Goal: Information Seeking & Learning: Learn about a topic

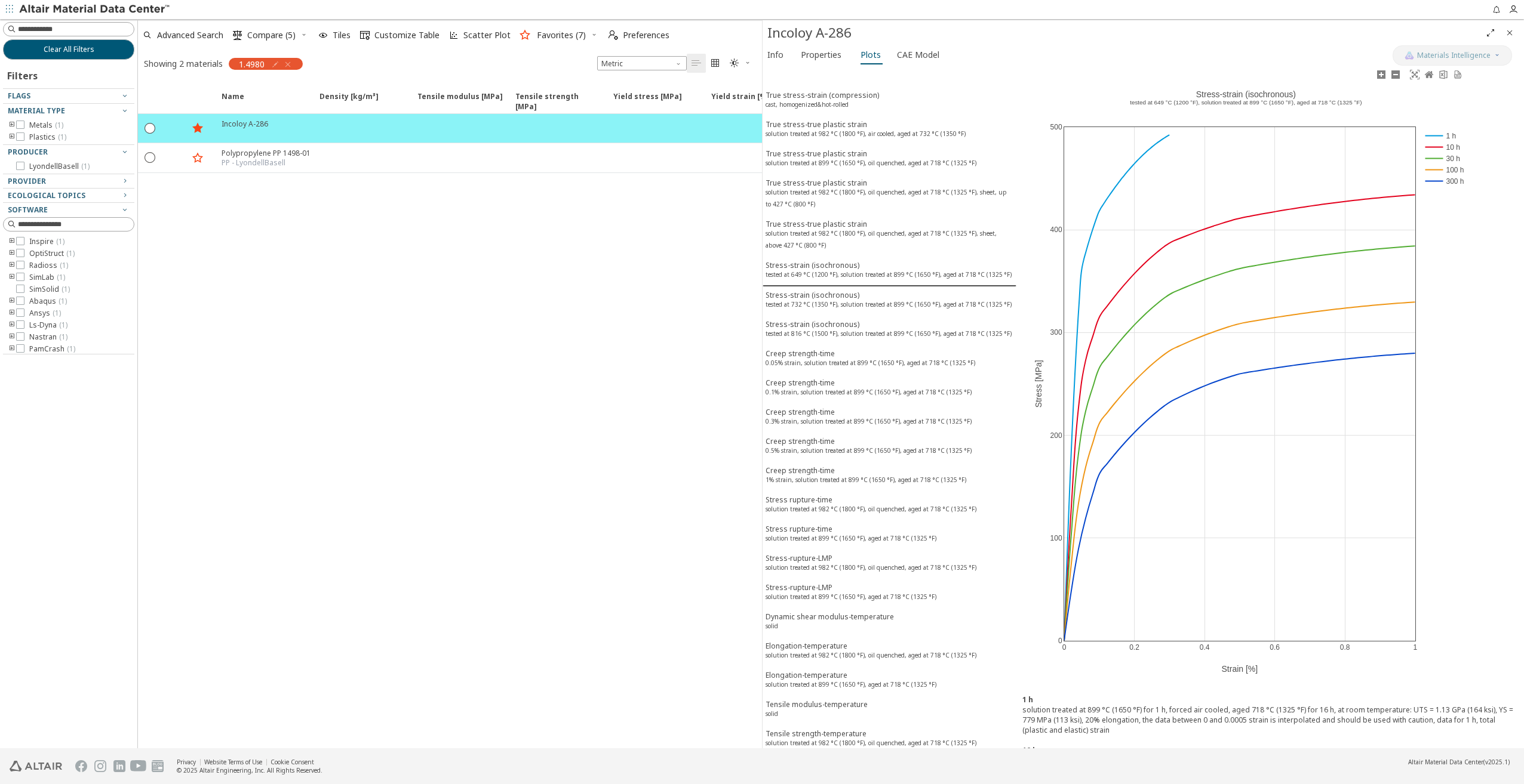
scroll to position [3, 0]
click at [1270, 56] on div "Info Properties Plots CAE Model" at bounding box center [1077, 57] width 630 height 22
click at [286, 62] on icon "button" at bounding box center [288, 64] width 9 height 9
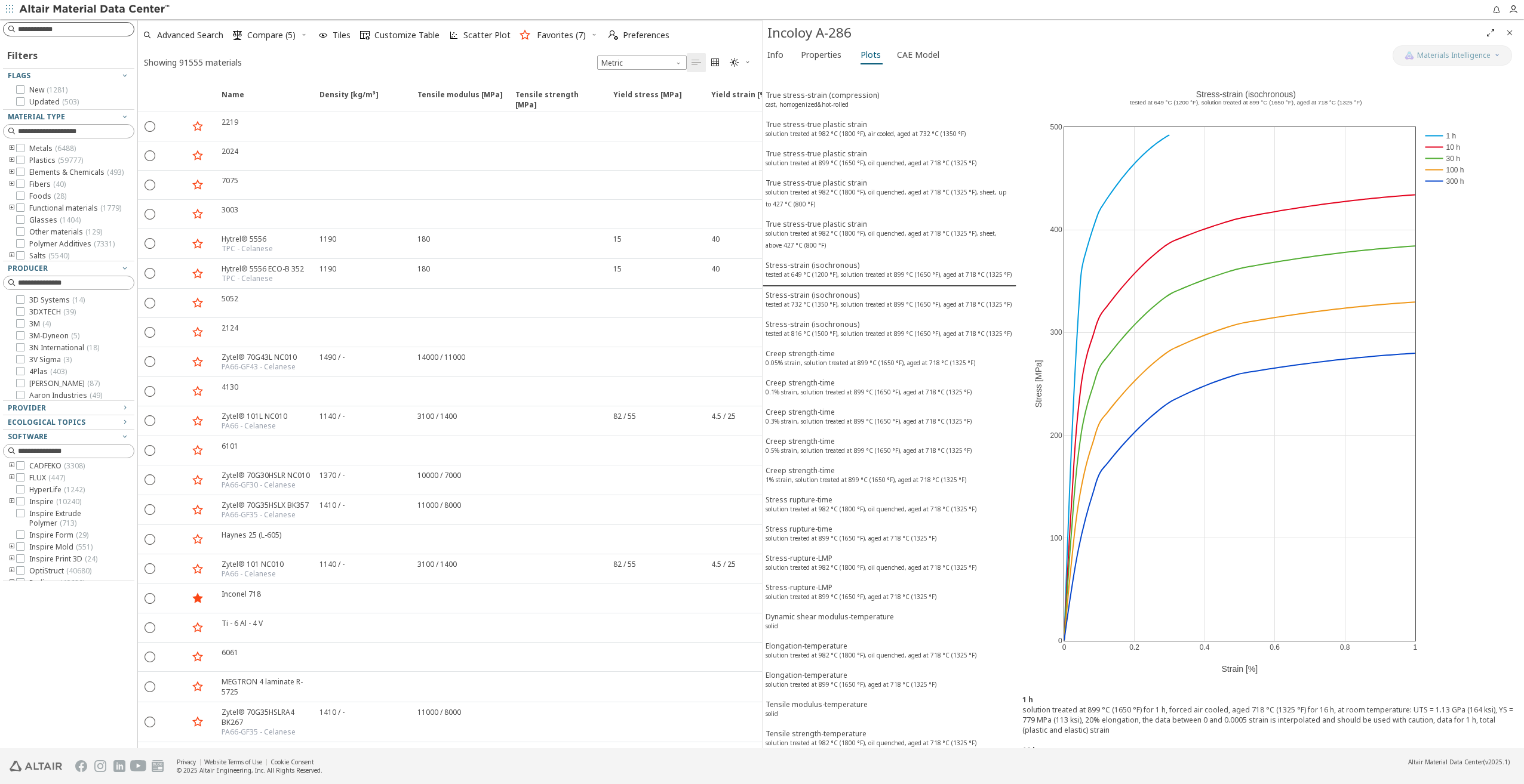
click at [40, 26] on input at bounding box center [76, 28] width 116 height 12
type input "******"
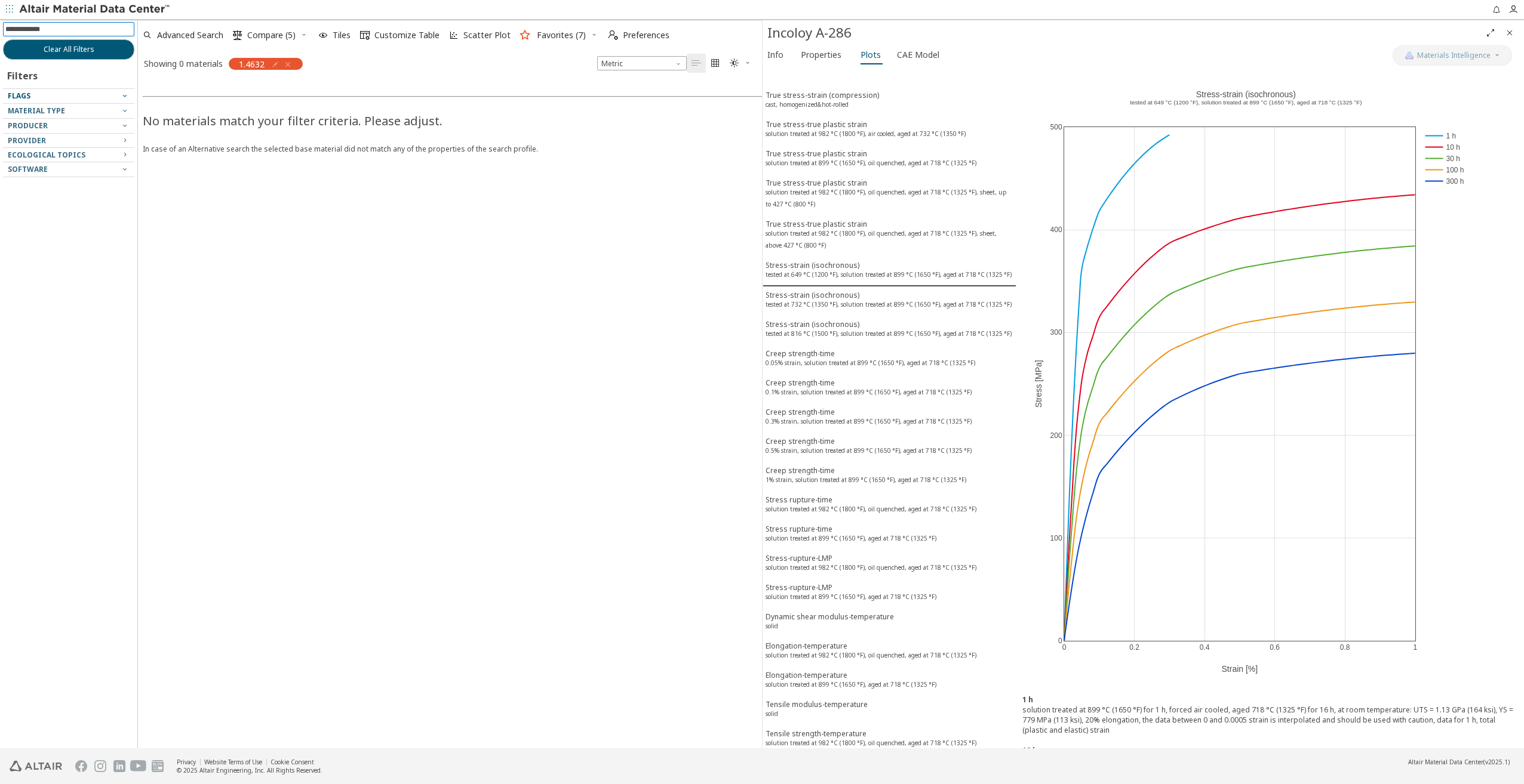
drag, startPoint x: 290, startPoint y: 65, endPoint x: 284, endPoint y: 63, distance: 6.3
click at [290, 65] on icon "button" at bounding box center [288, 64] width 9 height 9
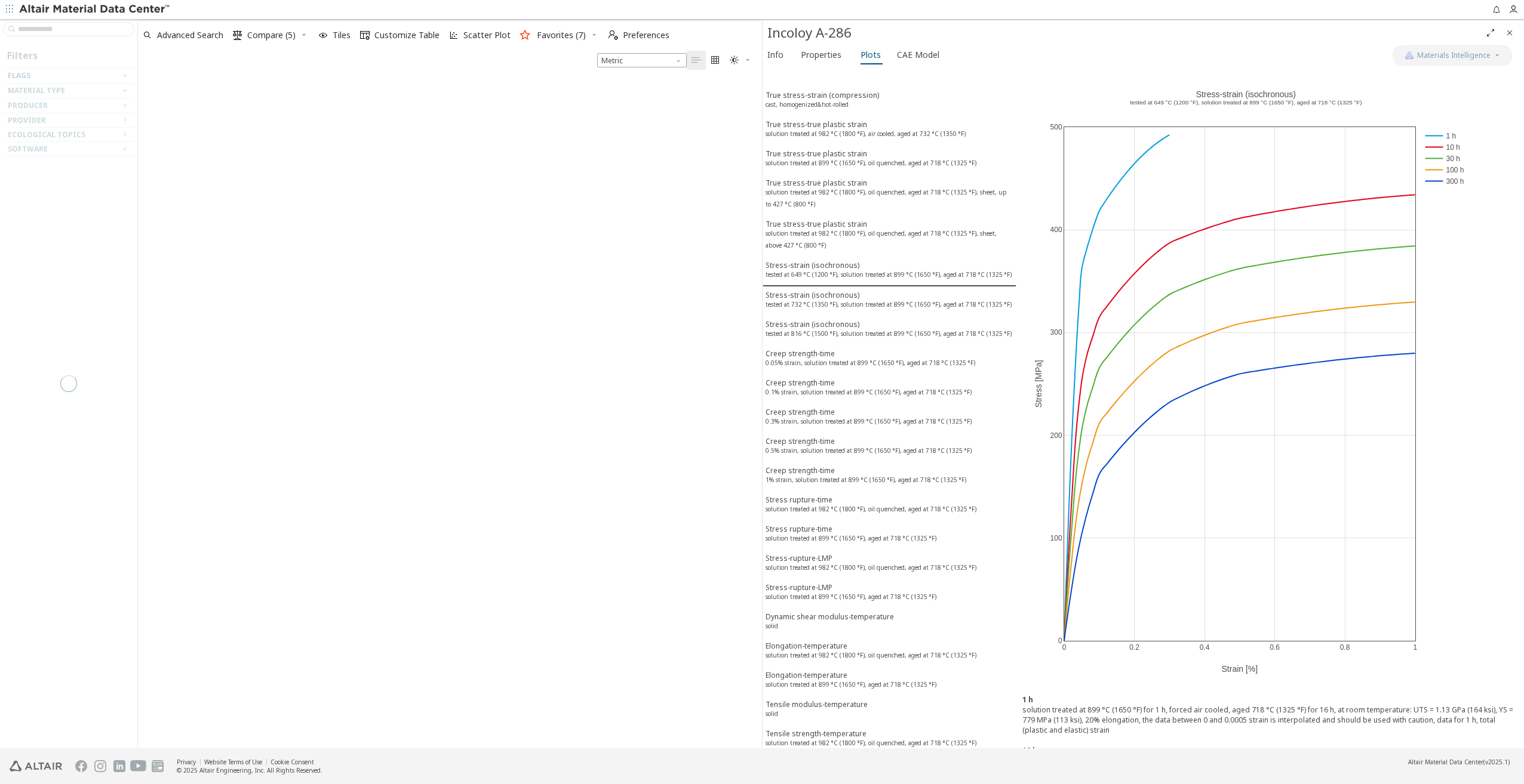
click at [72, 32] on div at bounding box center [69, 384] width 137 height 729
click at [73, 29] on input at bounding box center [76, 28] width 116 height 12
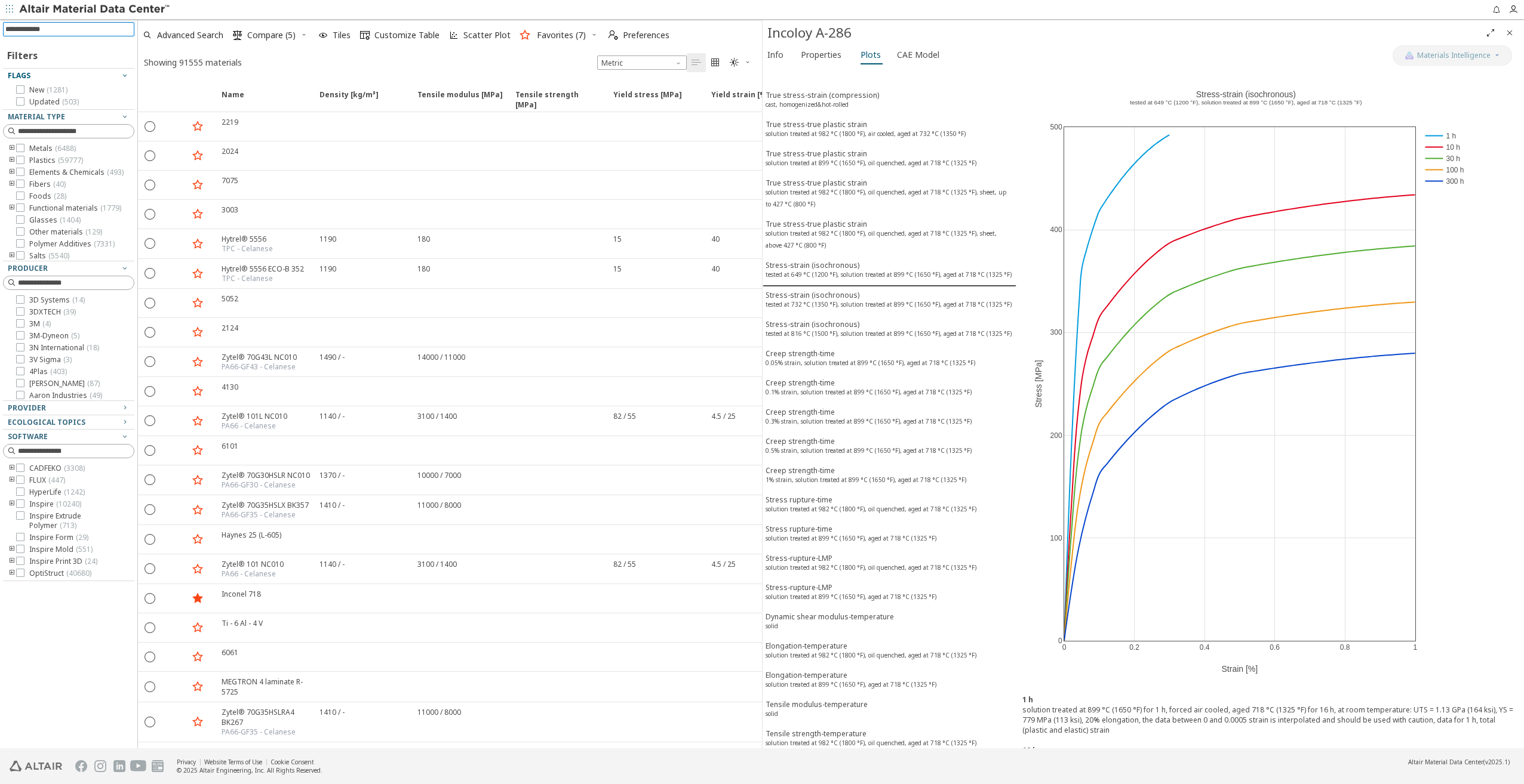
click at [73, 29] on input at bounding box center [69, 29] width 129 height 13
type input "******"
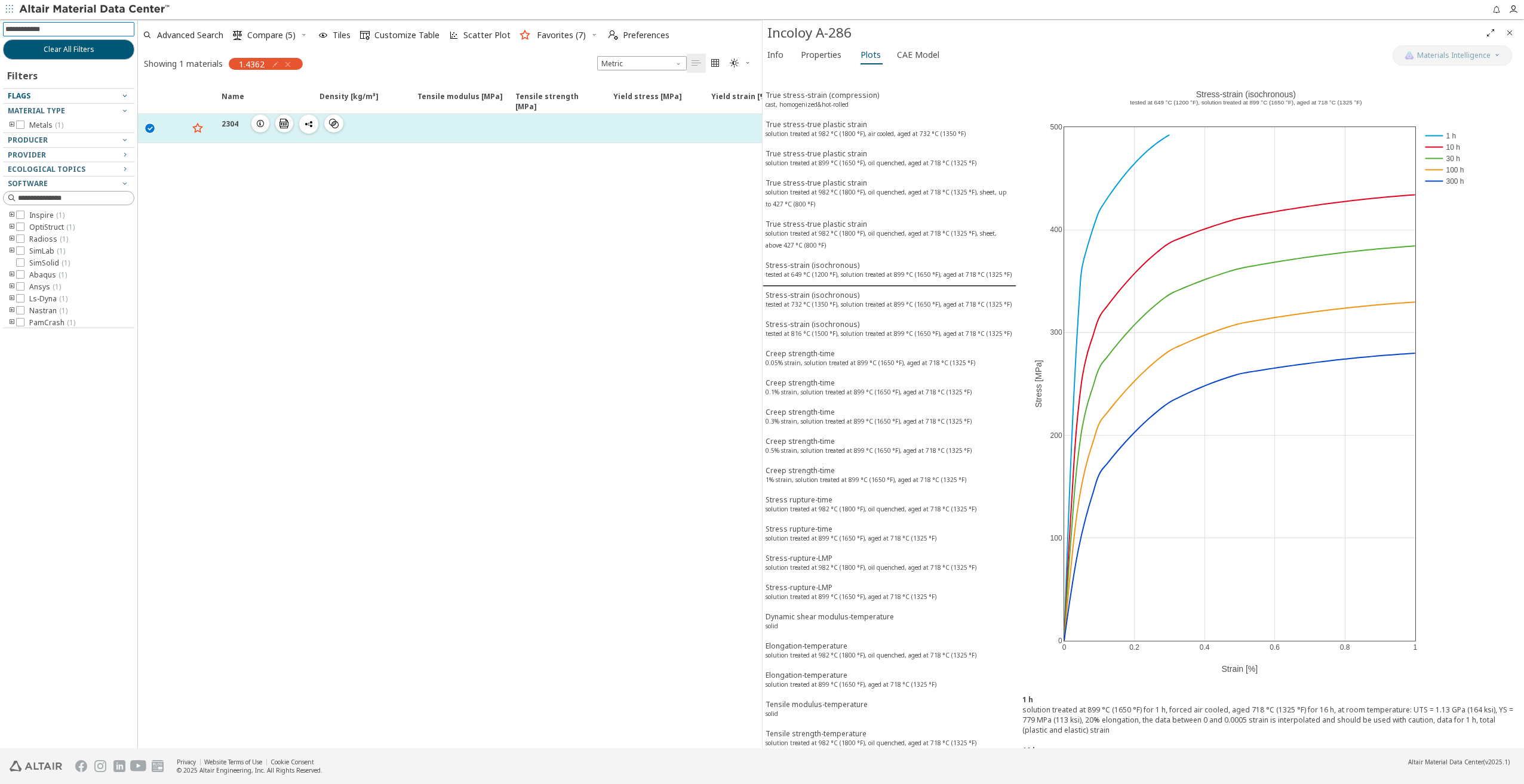
click at [259, 123] on icon "button" at bounding box center [261, 123] width 9 height 9
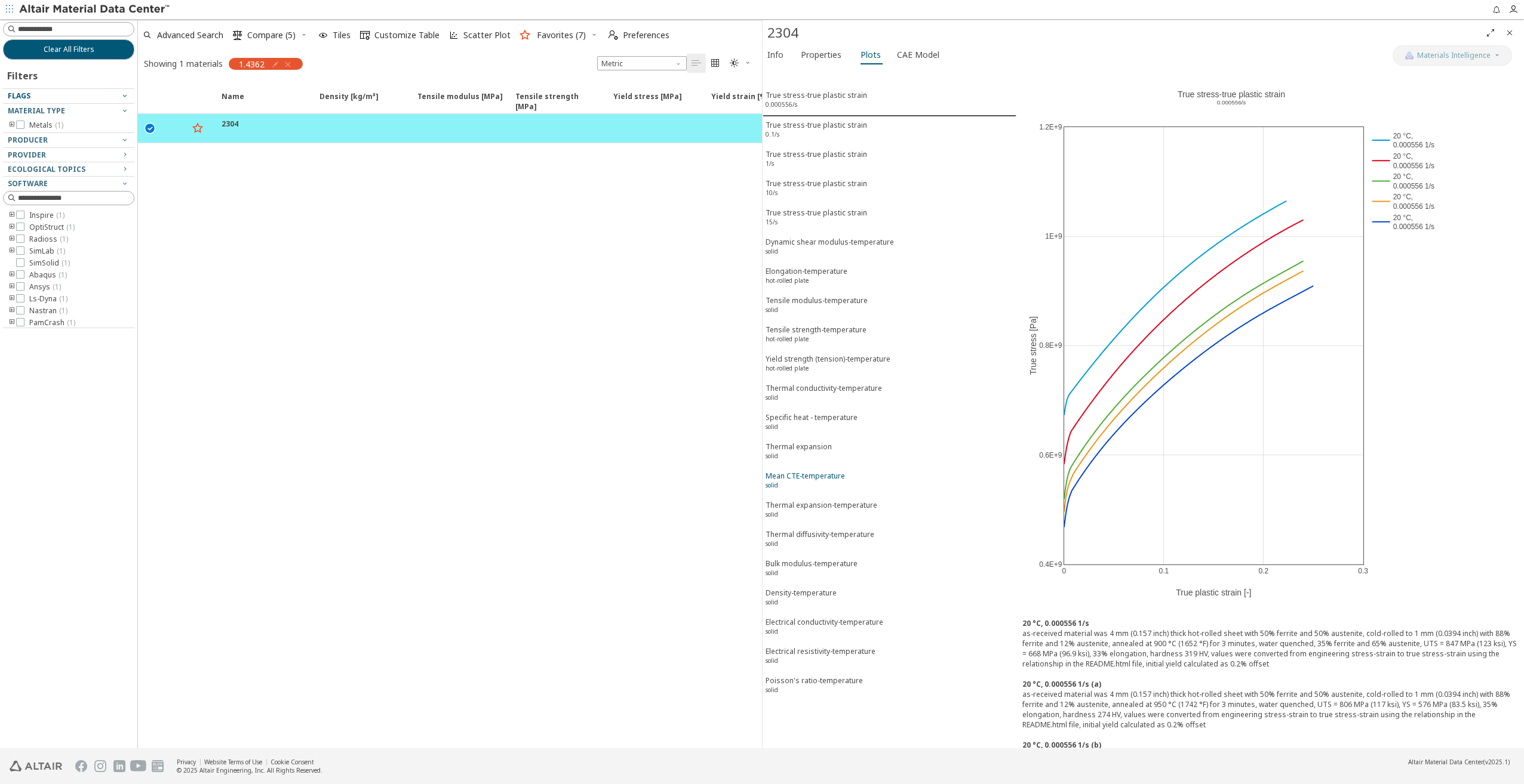
click at [803, 471] on div "Mean CTE-temperature solid" at bounding box center [805, 482] width 80 height 22
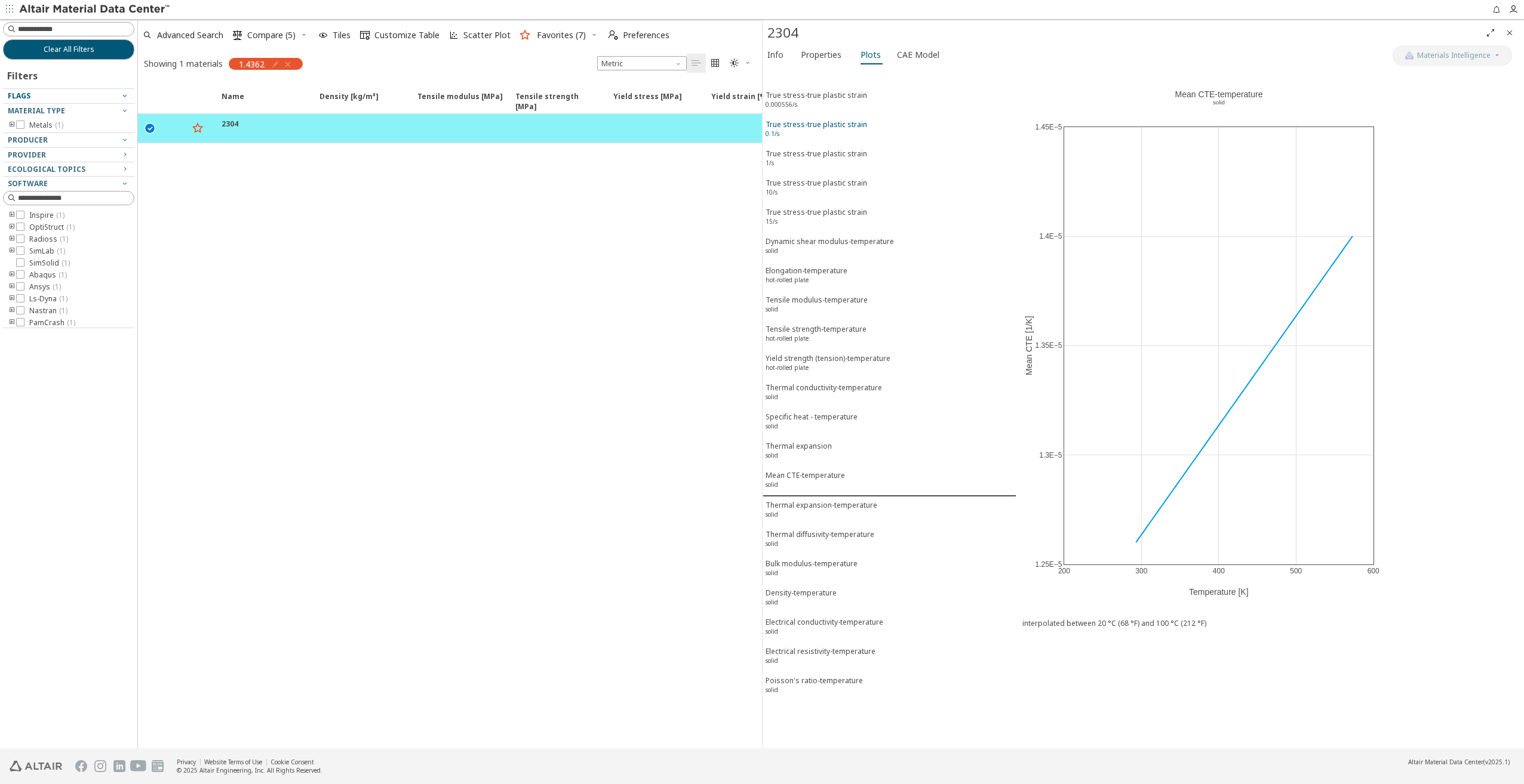
click at [806, 122] on div "True stress-true plastic strain 0.1/s" at bounding box center [815, 131] width 101 height 22
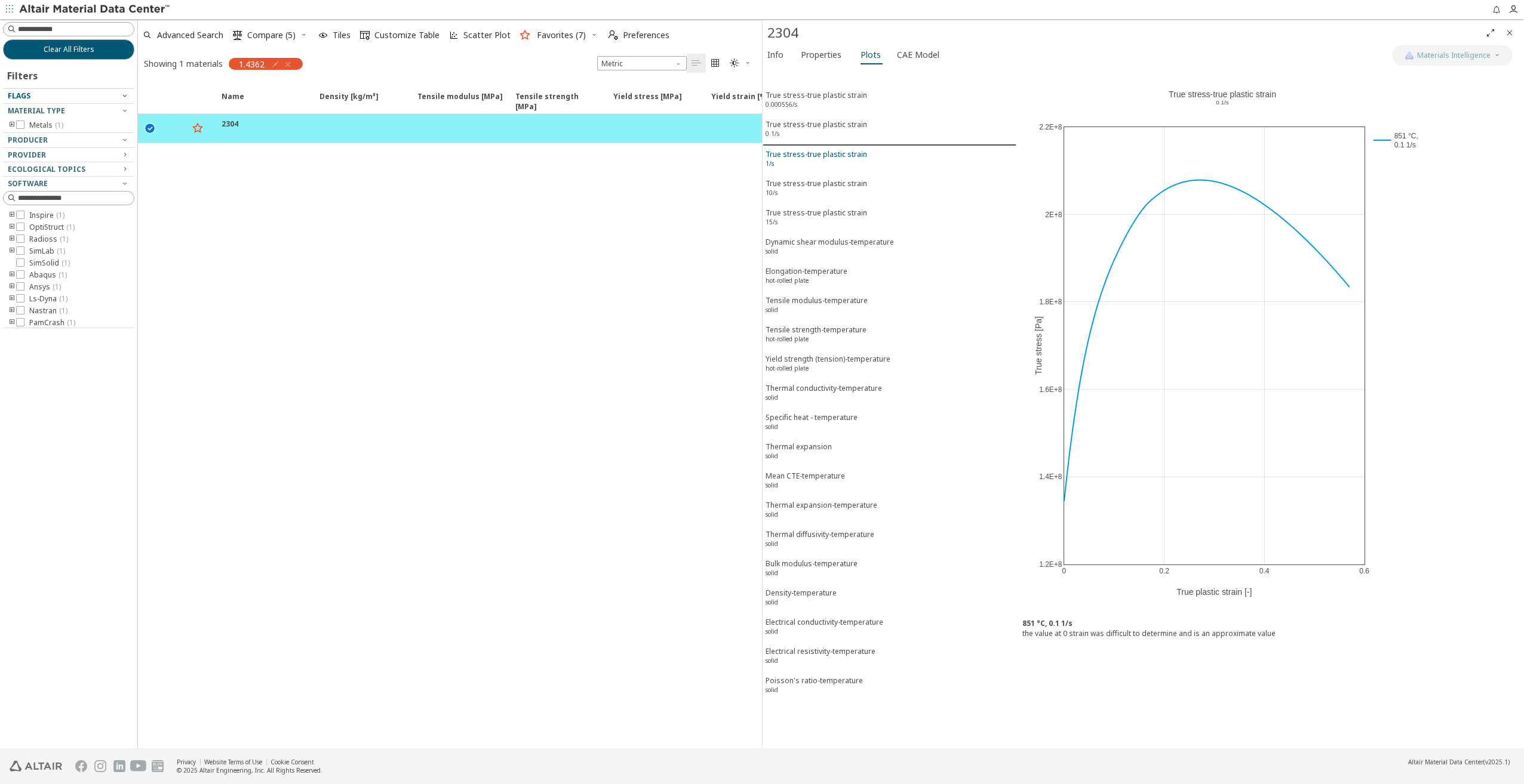
click at [804, 149] on div "True stress-true plastic strain 1/s" at bounding box center [815, 160] width 101 height 22
click at [805, 178] on div "True stress-true plastic strain 10/s" at bounding box center [815, 189] width 101 height 22
click at [800, 207] on div "True stress-true plastic strain 15/s" at bounding box center [815, 218] width 101 height 22
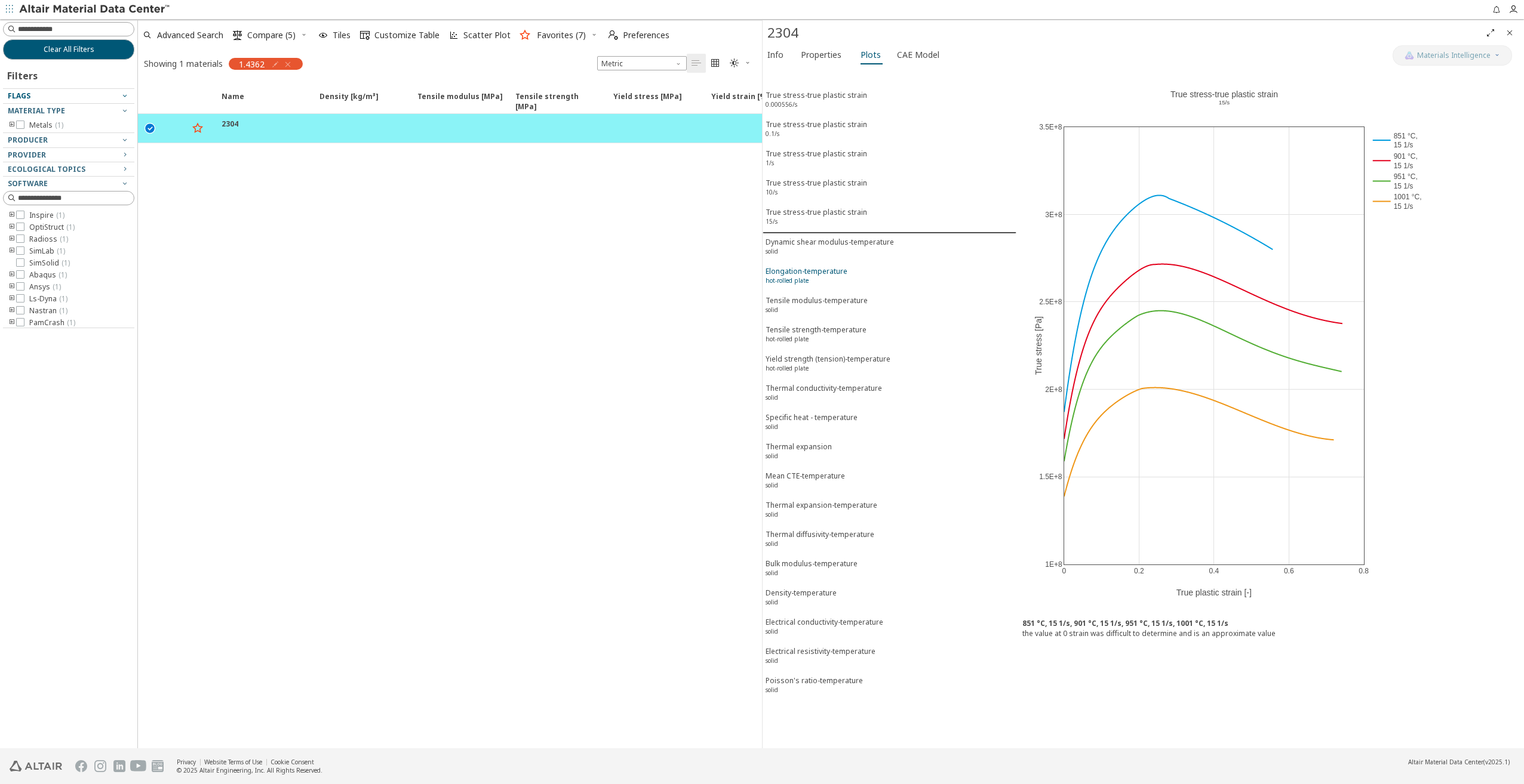
click at [793, 266] on div "Elongation-temperature hot-rolled plate" at bounding box center [805, 277] width 81 height 22
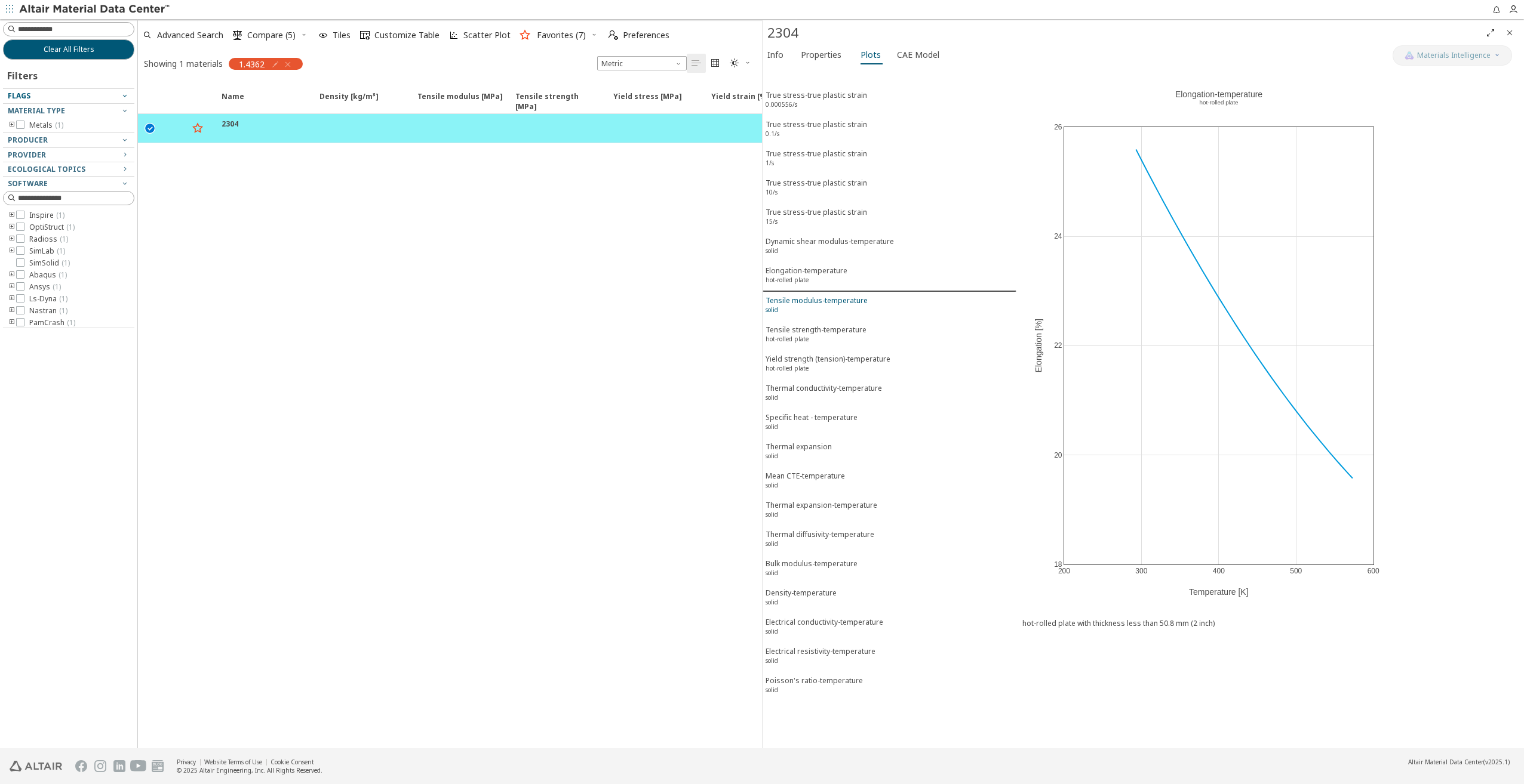
click at [798, 295] on div "Tensile modulus-temperature solid" at bounding box center [816, 306] width 102 height 22
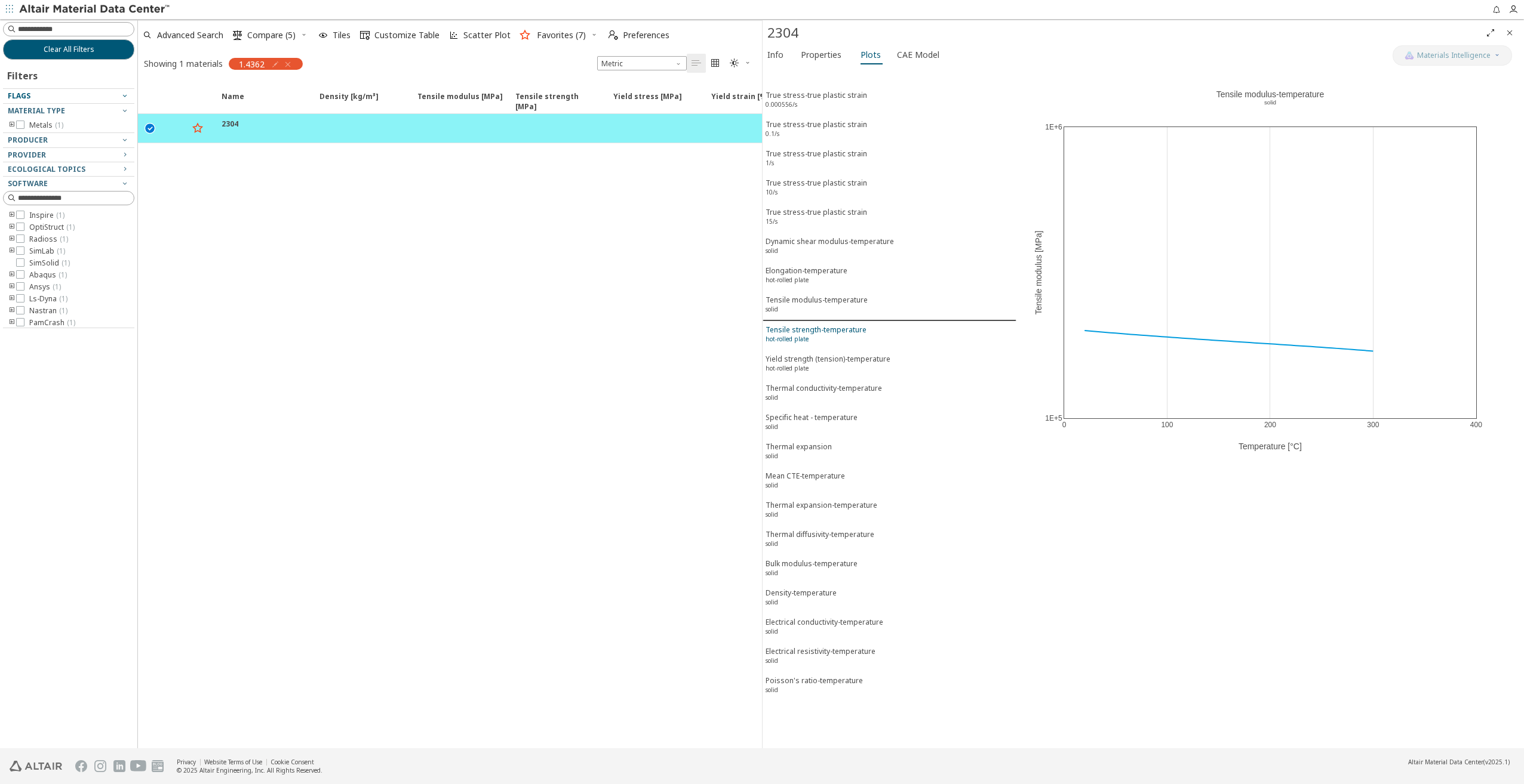
click at [796, 324] on div "Tensile strength-temperature hot-rolled plate" at bounding box center [815, 335] width 101 height 22
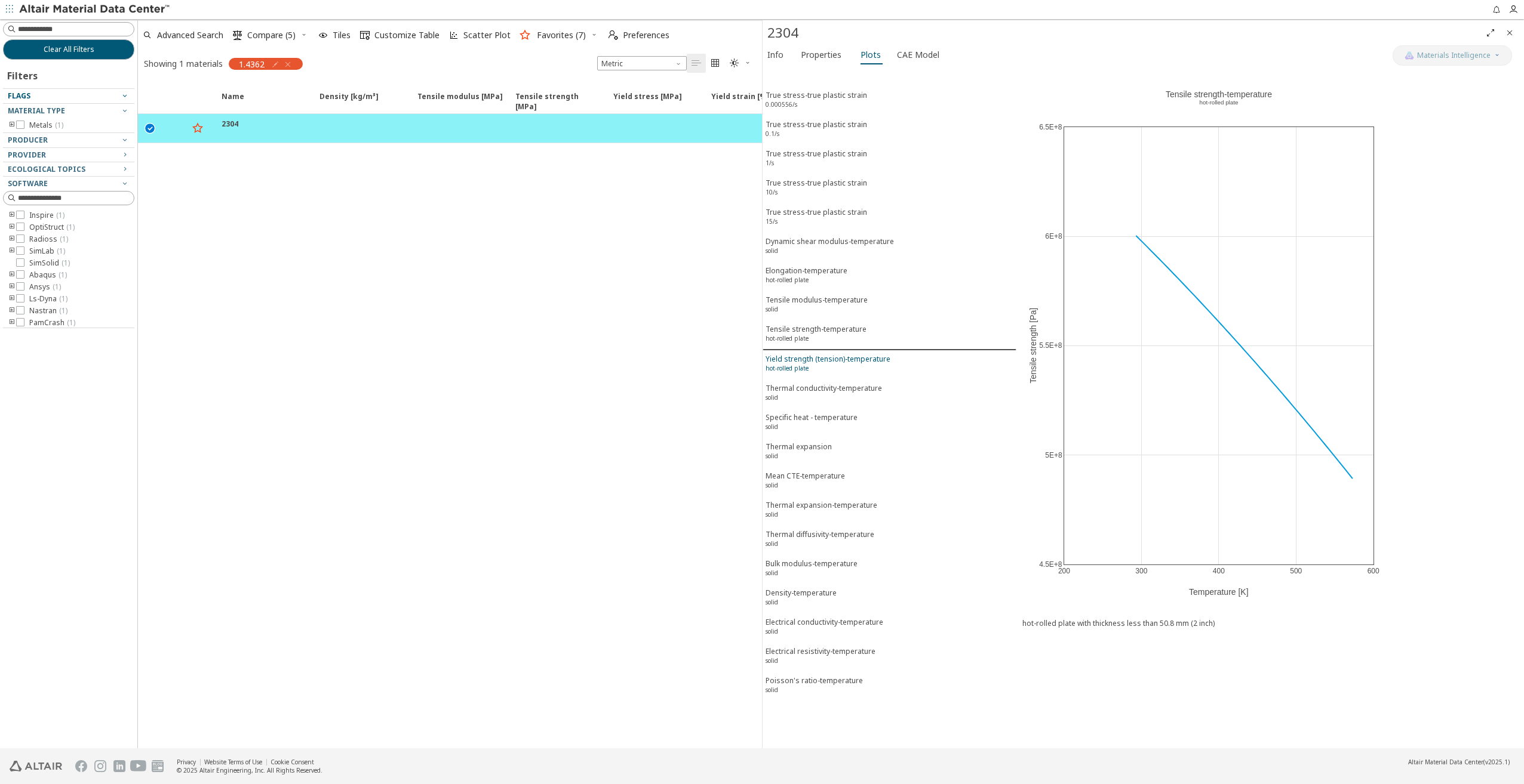
click at [804, 354] on div "Yield strength (tension)-temperature hot-rolled plate" at bounding box center [827, 365] width 125 height 22
click at [908, 49] on span "CAE Model" at bounding box center [918, 55] width 42 height 19
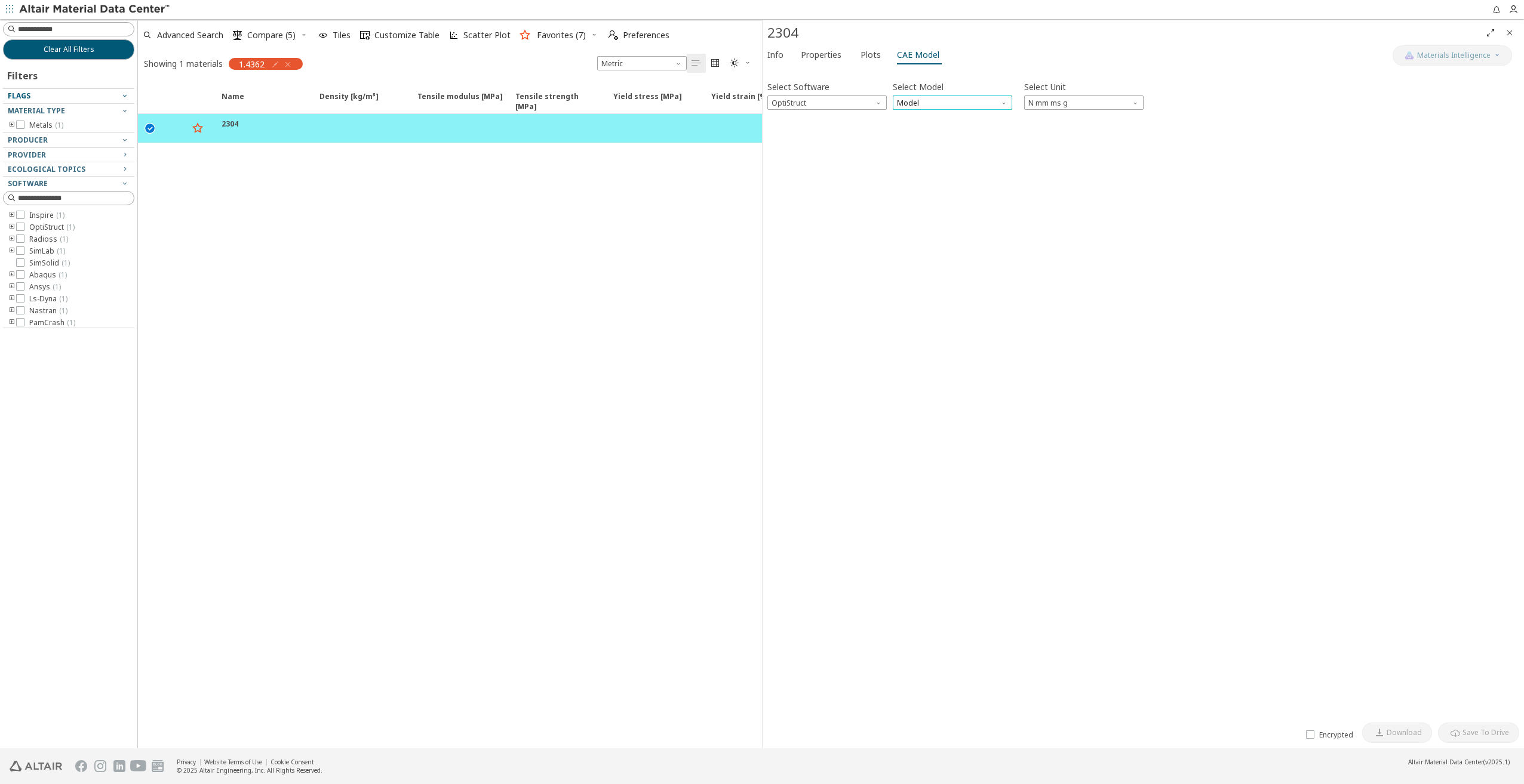
click at [911, 106] on span "Model" at bounding box center [952, 102] width 120 height 15
click at [913, 132] on span "MatS1" at bounding box center [909, 131] width 22 height 9
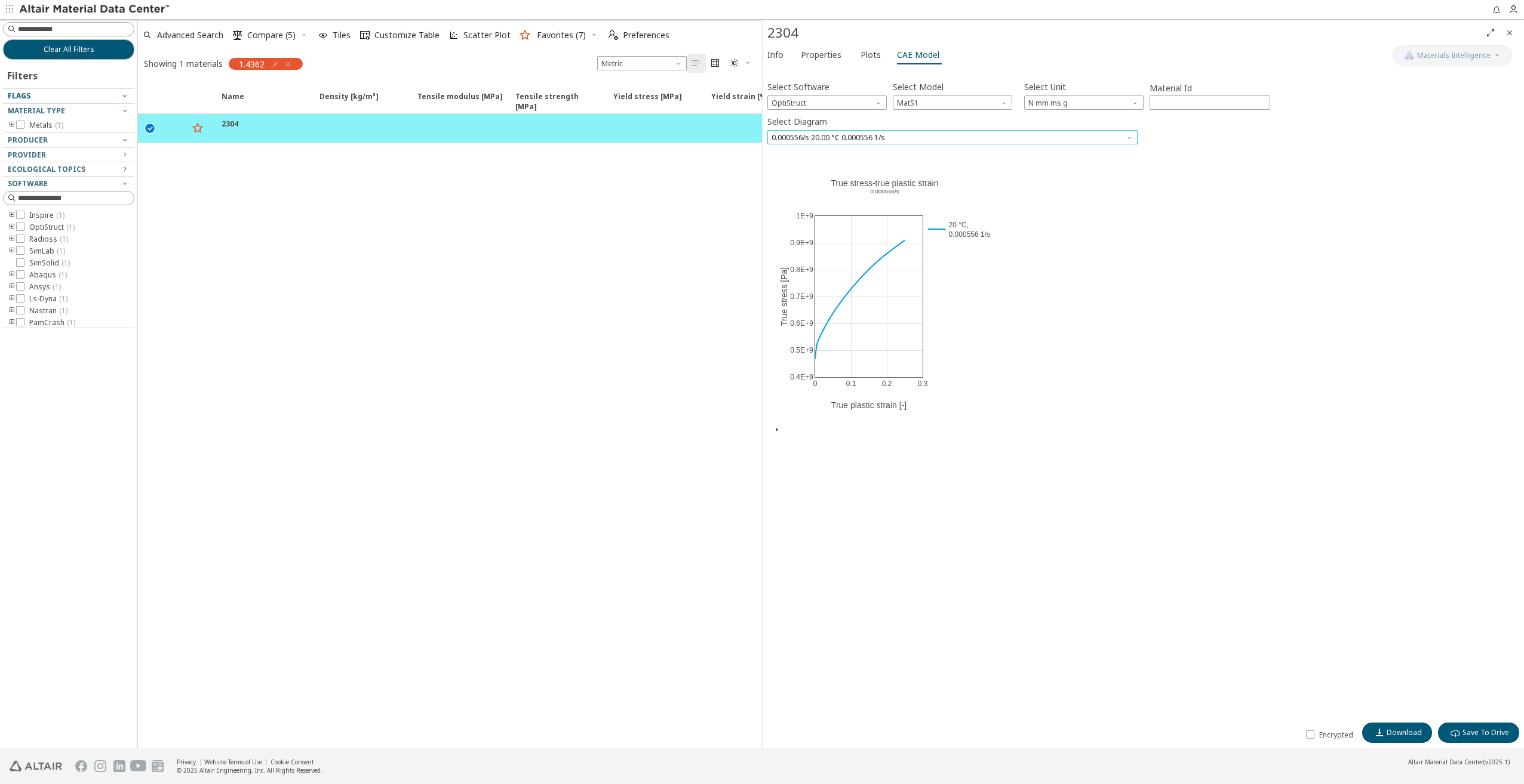
click at [892, 139] on span "0.000556/s 20.00 °C 0.000556 1/s" at bounding box center [952, 137] width 370 height 15
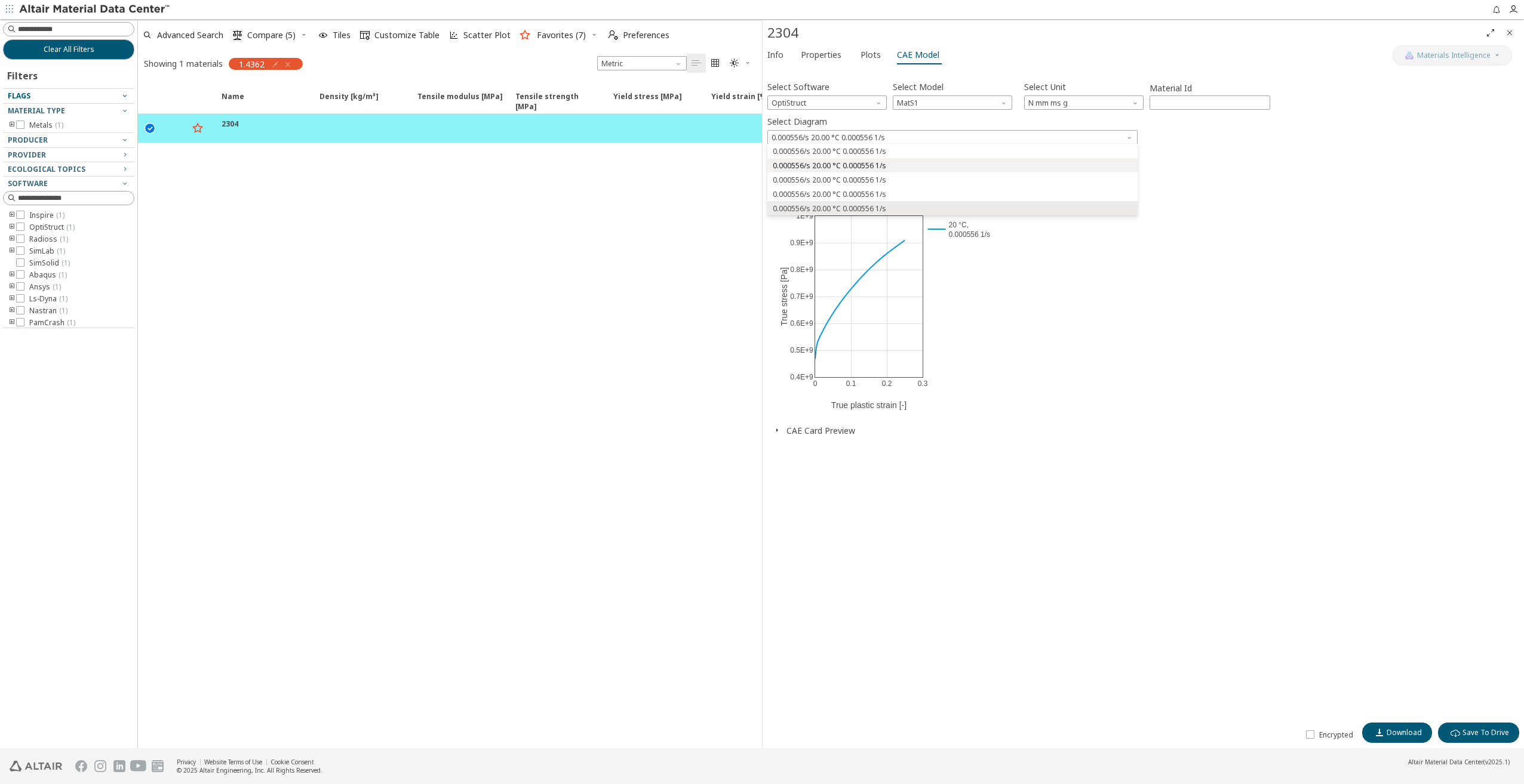
click at [852, 166] on span "0.000556/s 20.00 °C 0.000556 1/s" at bounding box center [829, 165] width 113 height 9
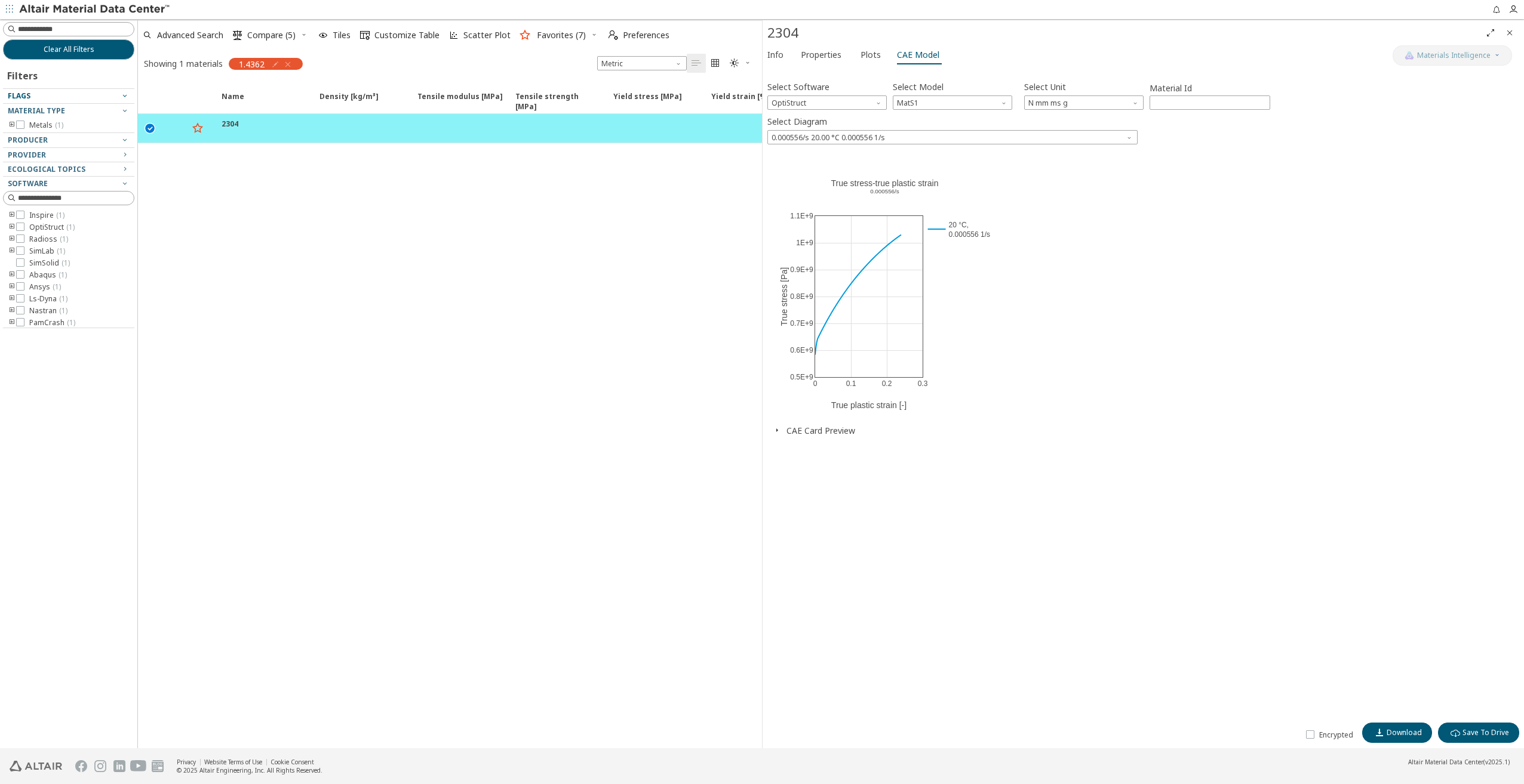
click at [777, 426] on icon "button" at bounding box center [776, 430] width 9 height 9
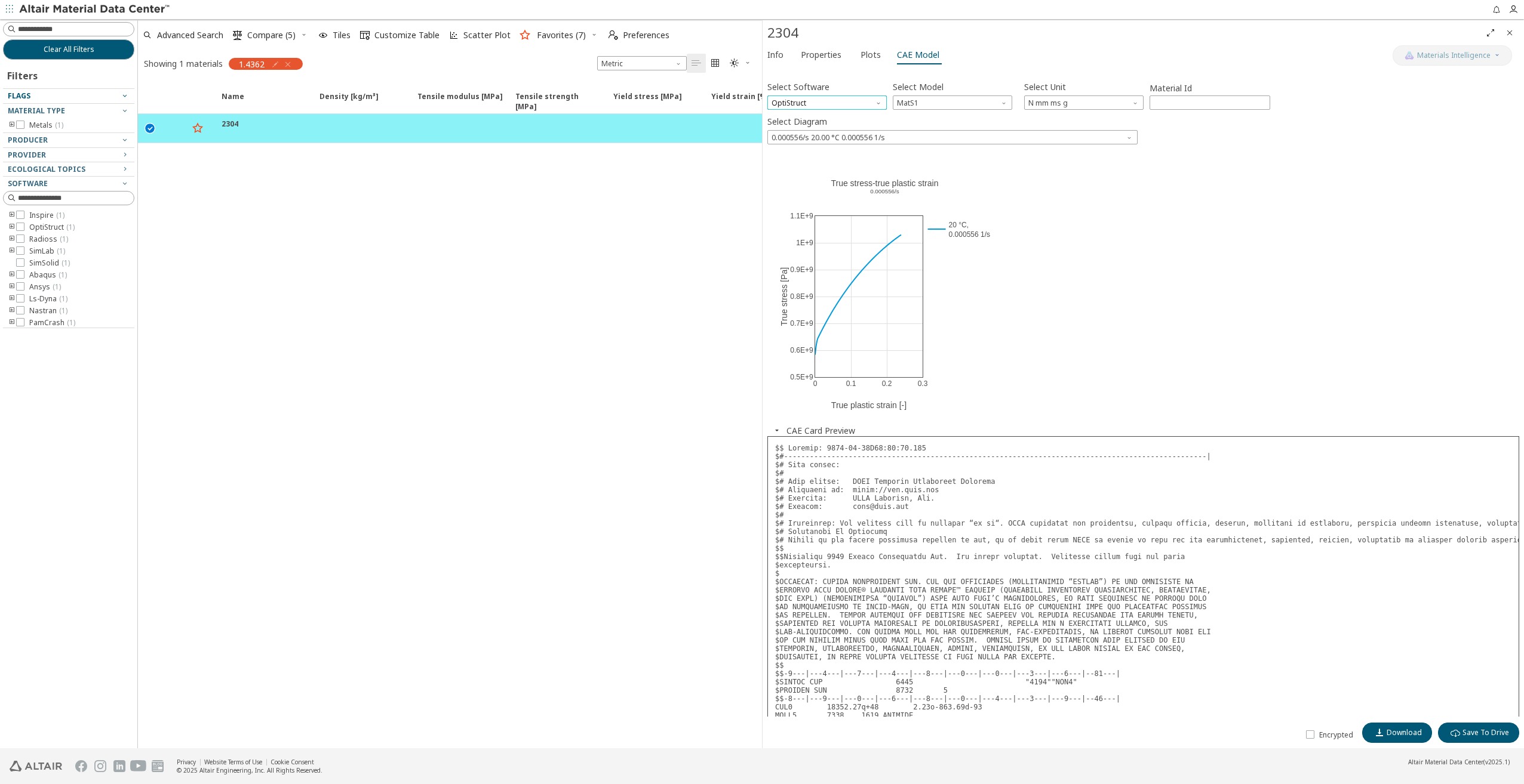
click at [822, 102] on span "OptiStruct" at bounding box center [826, 102] width 120 height 15
click at [791, 185] on span "Abaqus" at bounding box center [785, 188] width 27 height 9
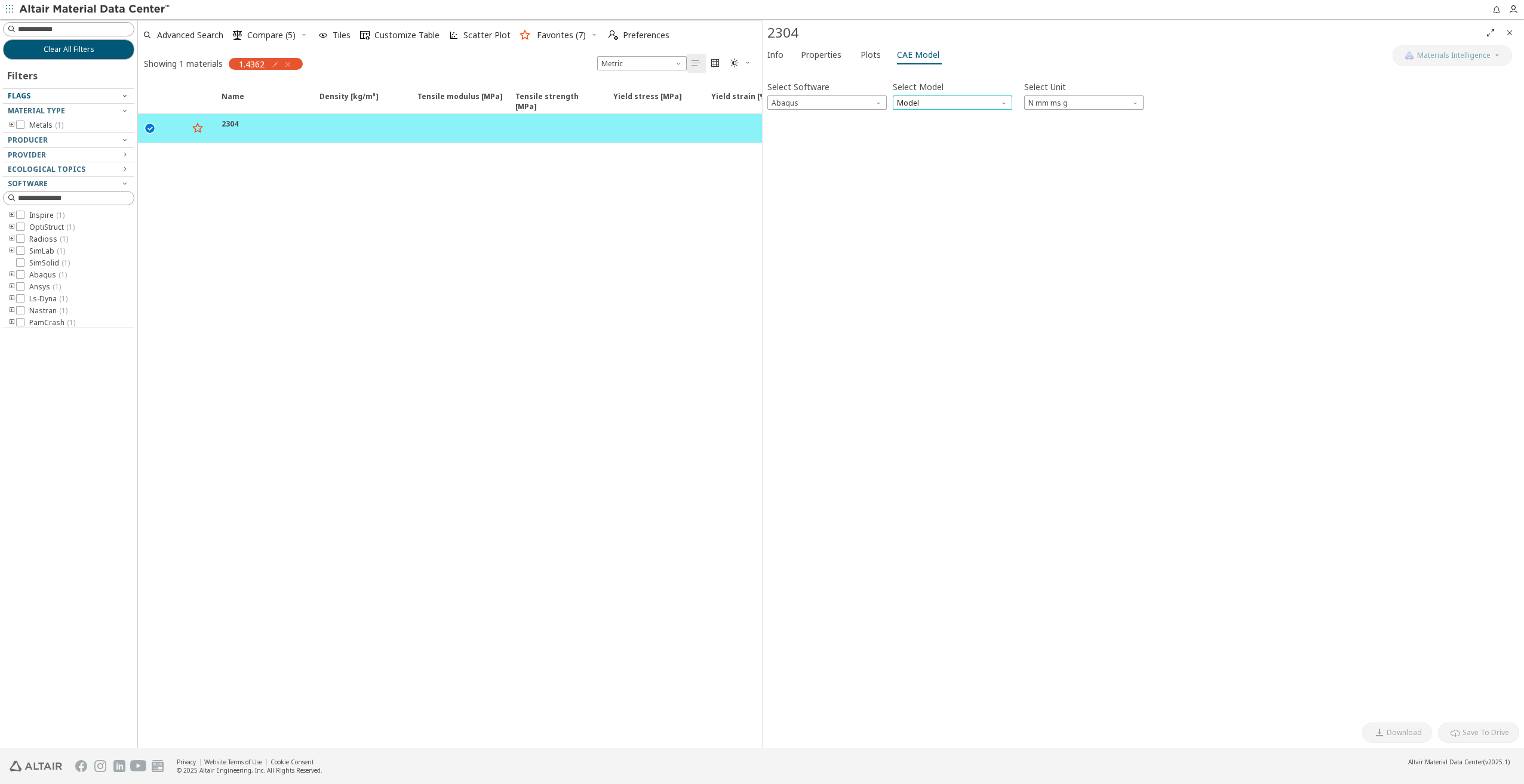
click at [933, 102] on span "Model" at bounding box center [952, 102] width 120 height 15
click at [906, 144] on span "Plastic" at bounding box center [909, 145] width 22 height 9
click at [778, 126] on icon "button" at bounding box center [776, 127] width 9 height 9
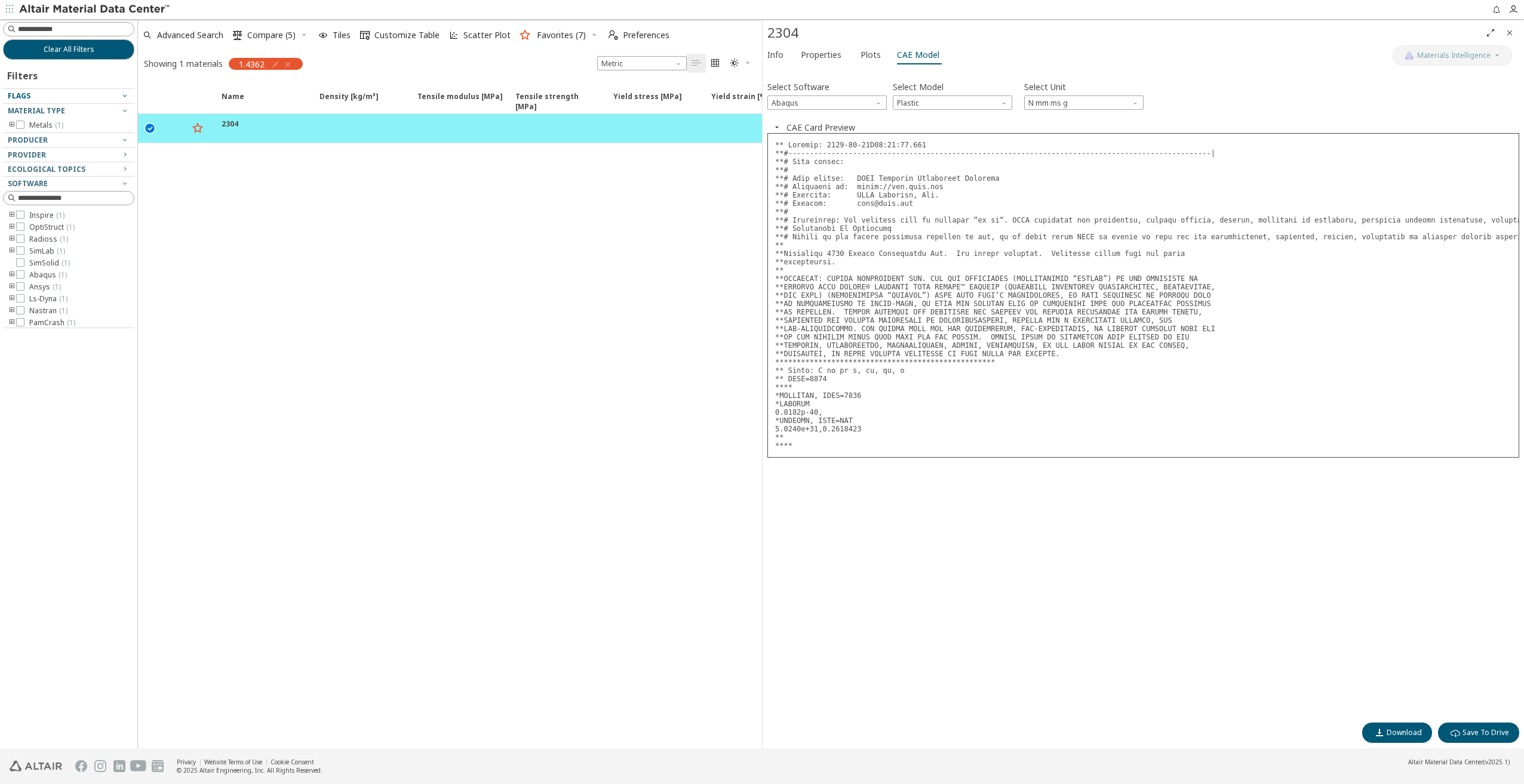
click at [867, 297] on pre at bounding box center [1143, 295] width 751 height 324
